Goal: Task Accomplishment & Management: Use online tool/utility

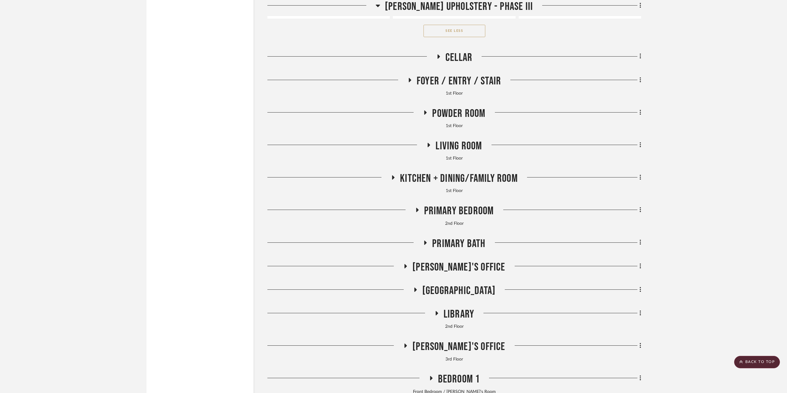
click at [452, 321] on span "Library" at bounding box center [459, 314] width 31 height 13
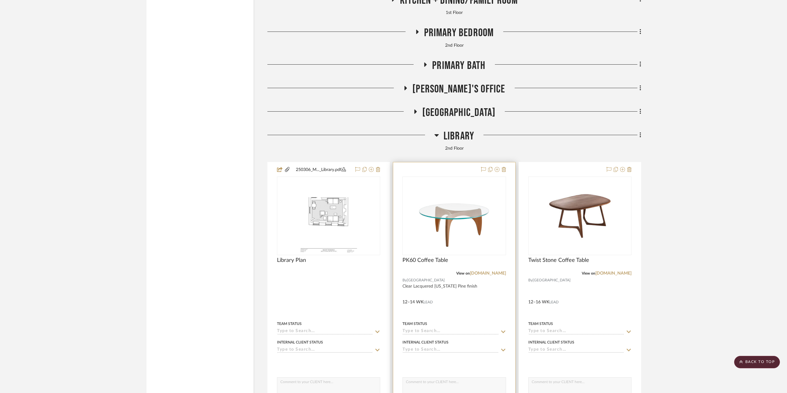
scroll to position [2411, 0]
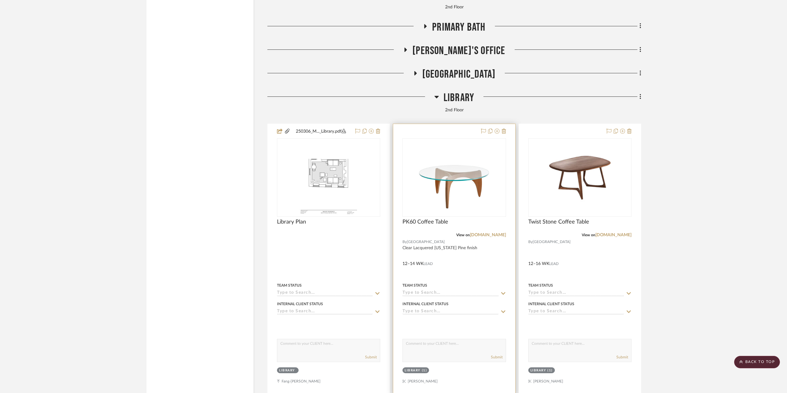
click at [481, 275] on div at bounding box center [454, 259] width 122 height 270
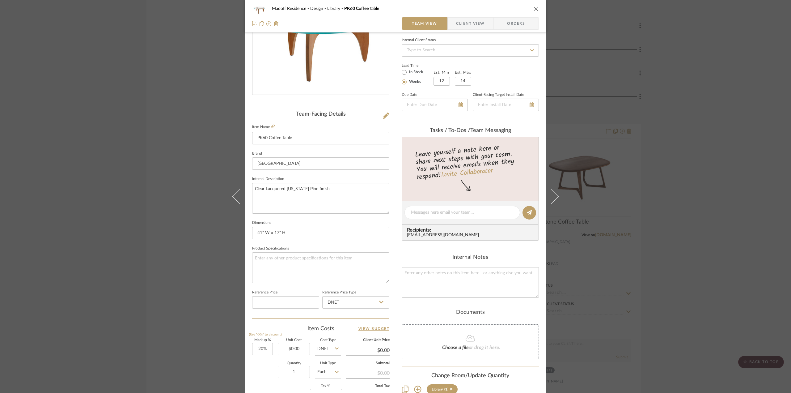
scroll to position [93, 0]
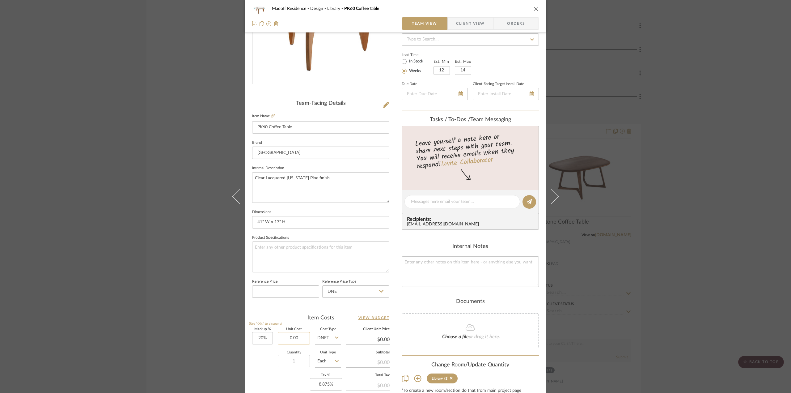
click at [297, 334] on input "0.00" at bounding box center [294, 338] width 32 height 12
type input "$3,655.00"
click at [252, 367] on div "Quantity 1 Unit Type Each" at bounding box center [296, 362] width 89 height 22
type input "$4,386.00"
